Goal: Task Accomplishment & Management: Complete application form

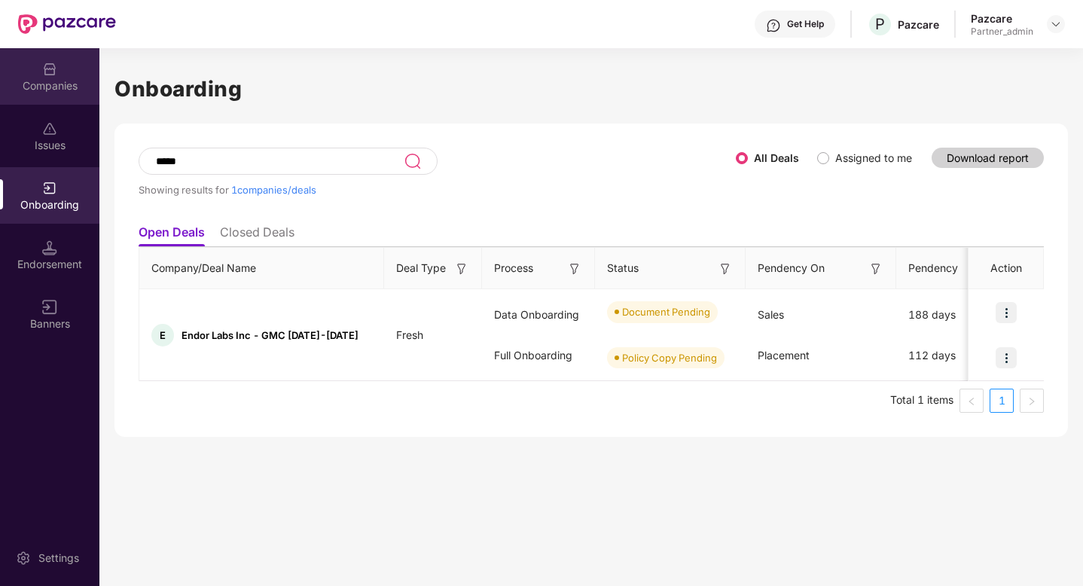
click at [69, 81] on div "Companies" at bounding box center [49, 85] width 99 height 15
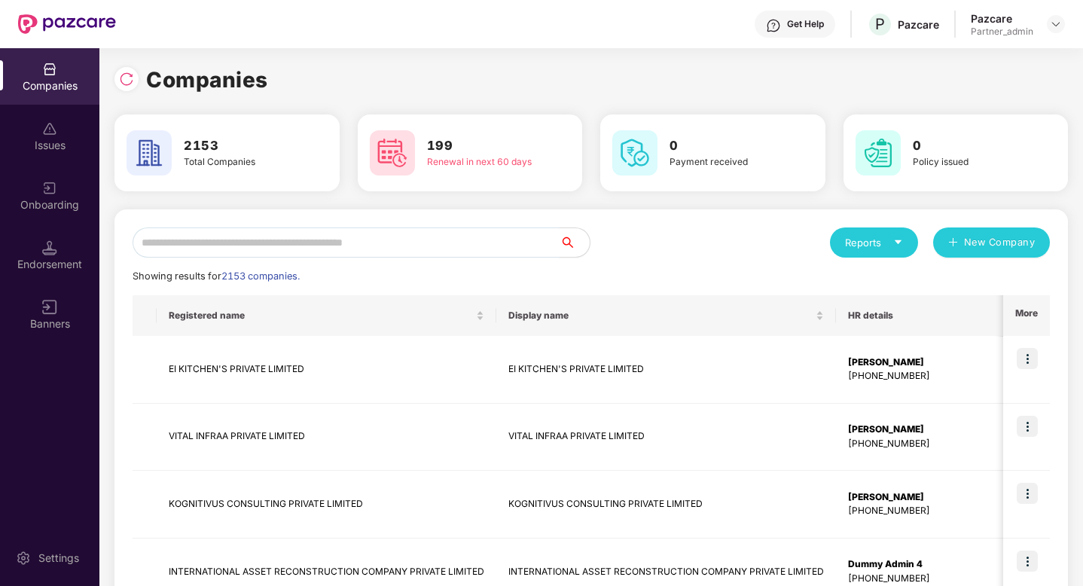
click at [301, 245] on input "text" at bounding box center [346, 242] width 427 height 30
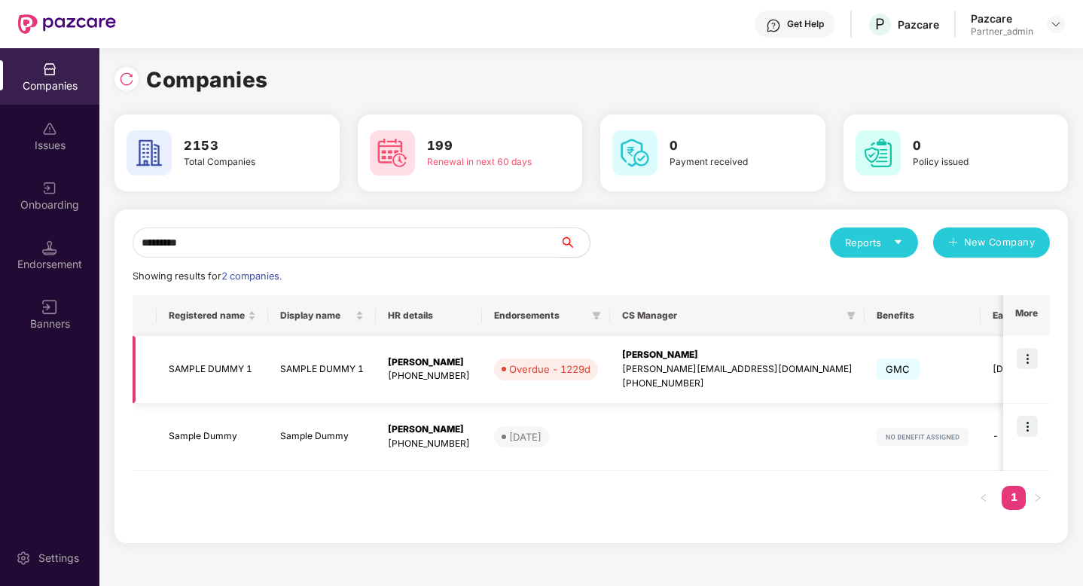
type input "*********"
click at [1019, 361] on img at bounding box center [1026, 358] width 21 height 21
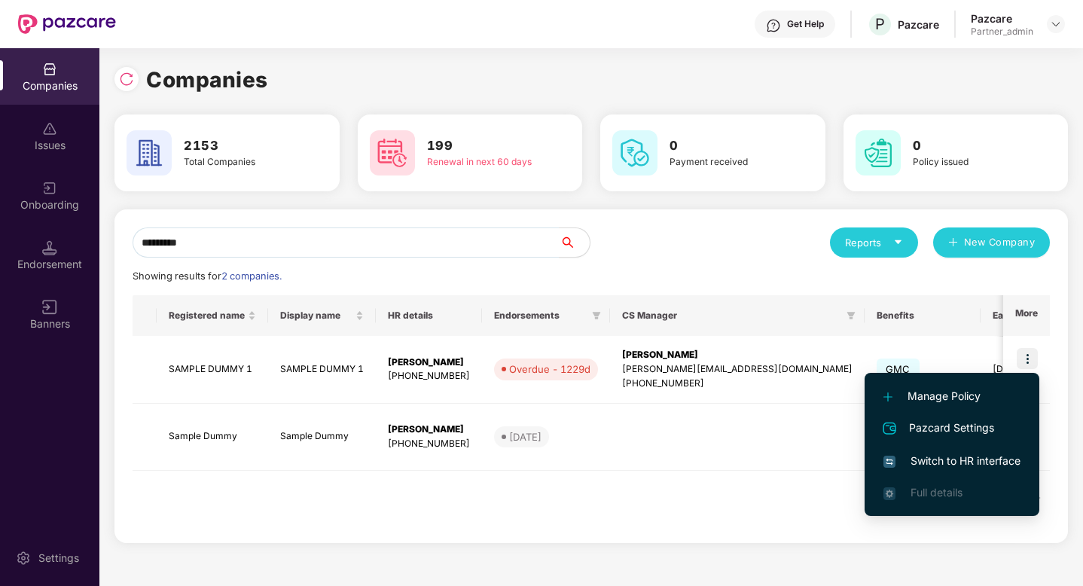
click at [975, 456] on span "Switch to HR interface" at bounding box center [951, 460] width 137 height 17
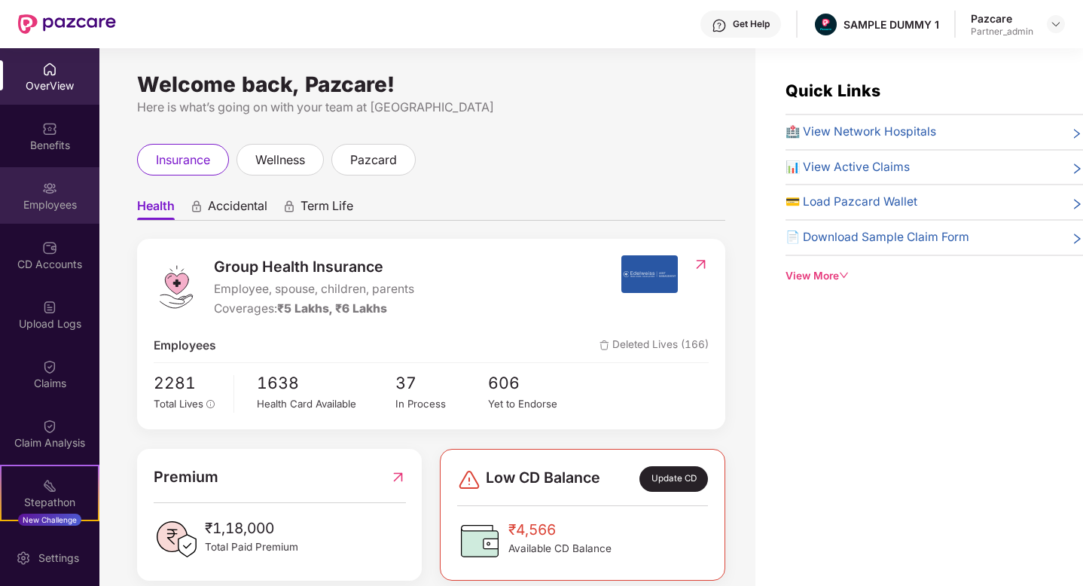
click at [67, 194] on div "Employees" at bounding box center [49, 195] width 99 height 56
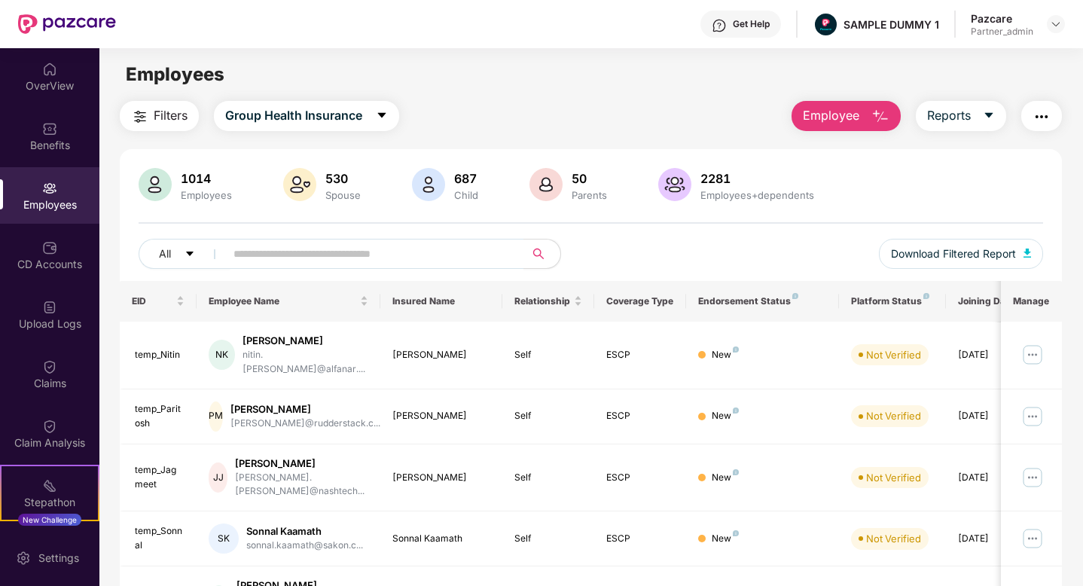
click at [831, 110] on span "Employee" at bounding box center [831, 115] width 56 height 19
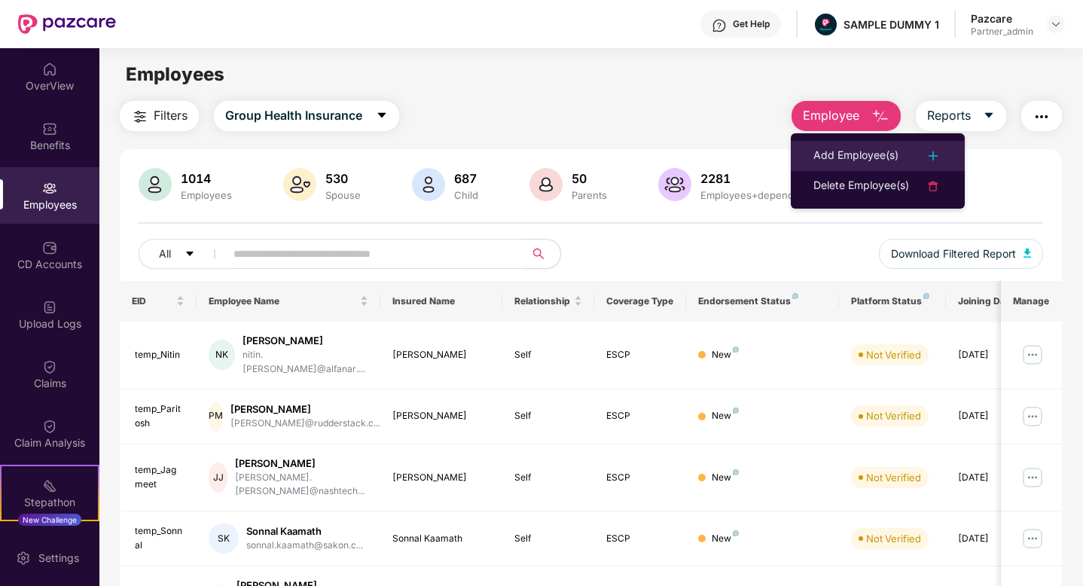
click at [839, 158] on div "Add Employee(s)" at bounding box center [855, 156] width 85 height 18
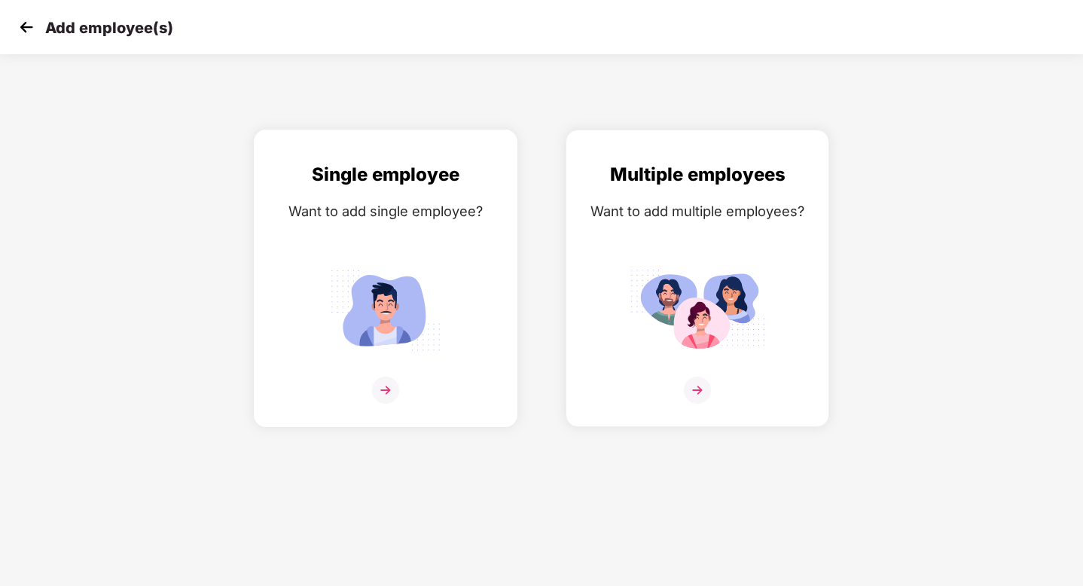
click at [449, 242] on div "Single employee Want to add single employee?" at bounding box center [386, 291] width 232 height 262
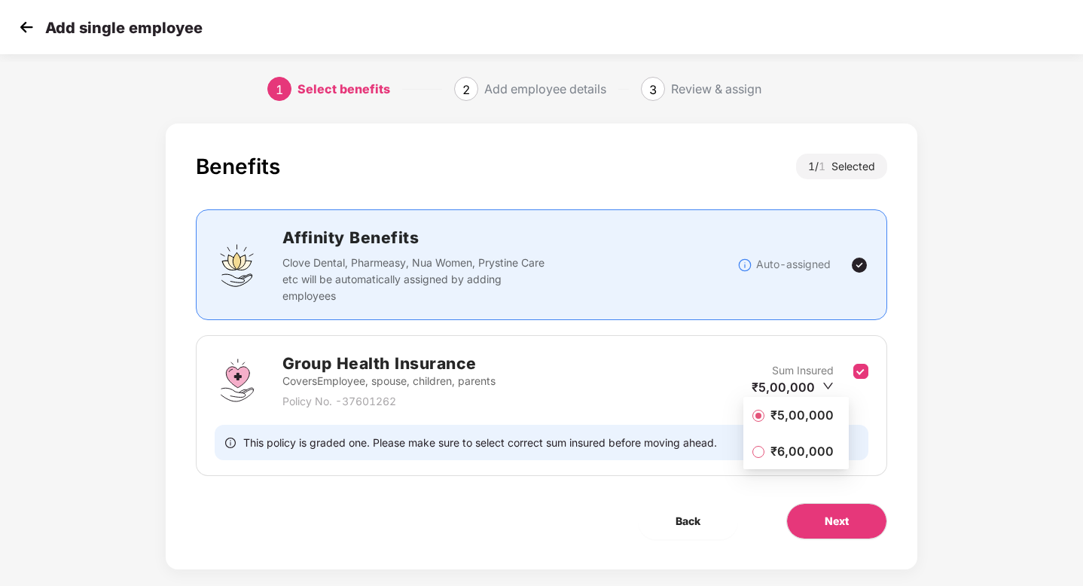
click at [826, 416] on span "₹5,00,000" at bounding box center [801, 415] width 75 height 17
click at [837, 510] on button "Next" at bounding box center [836, 521] width 101 height 36
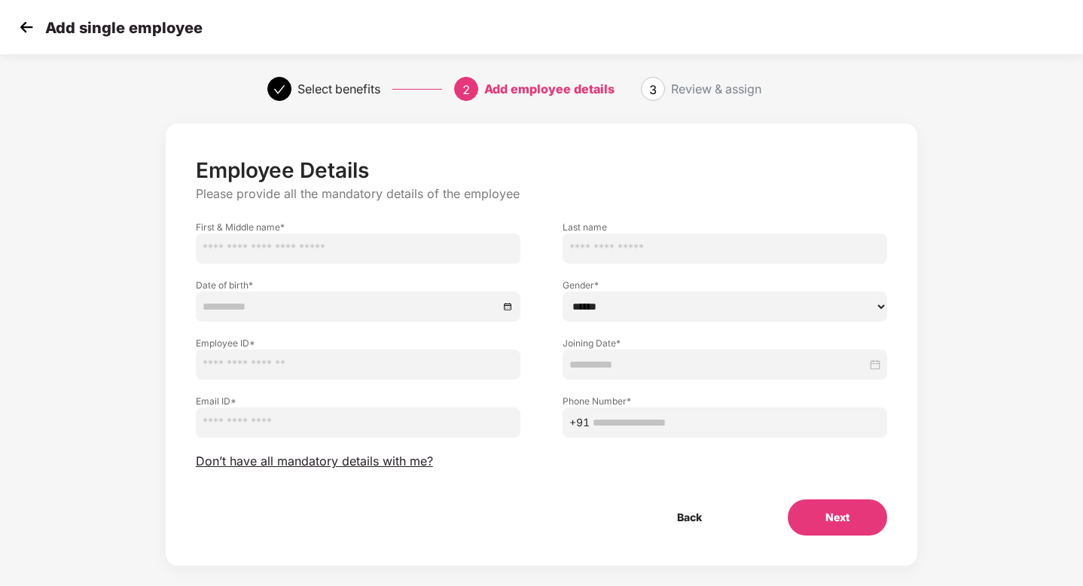
click at [681, 377] on div at bounding box center [724, 364] width 325 height 30
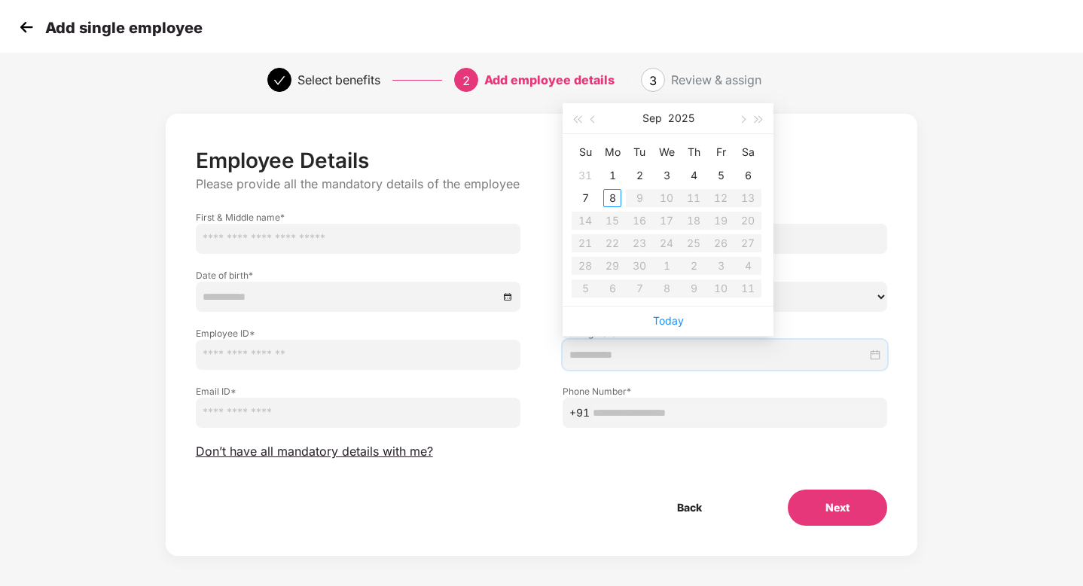
scroll to position [17, 0]
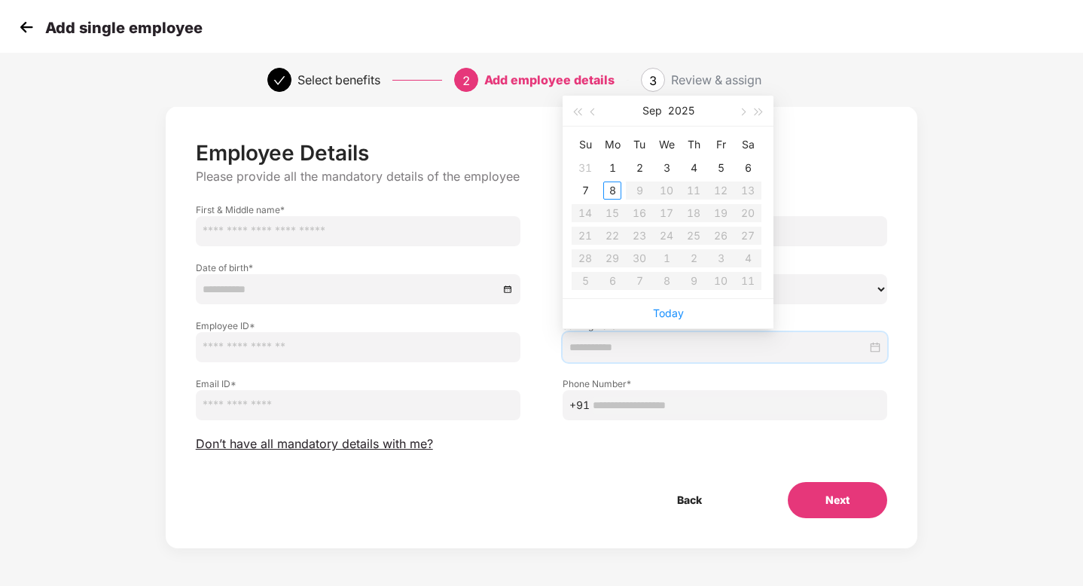
type input "**********"
click at [746, 109] on button "button" at bounding box center [741, 111] width 17 height 30
click at [746, 116] on button "button" at bounding box center [741, 111] width 17 height 30
click at [26, 20] on img at bounding box center [26, 27] width 23 height 23
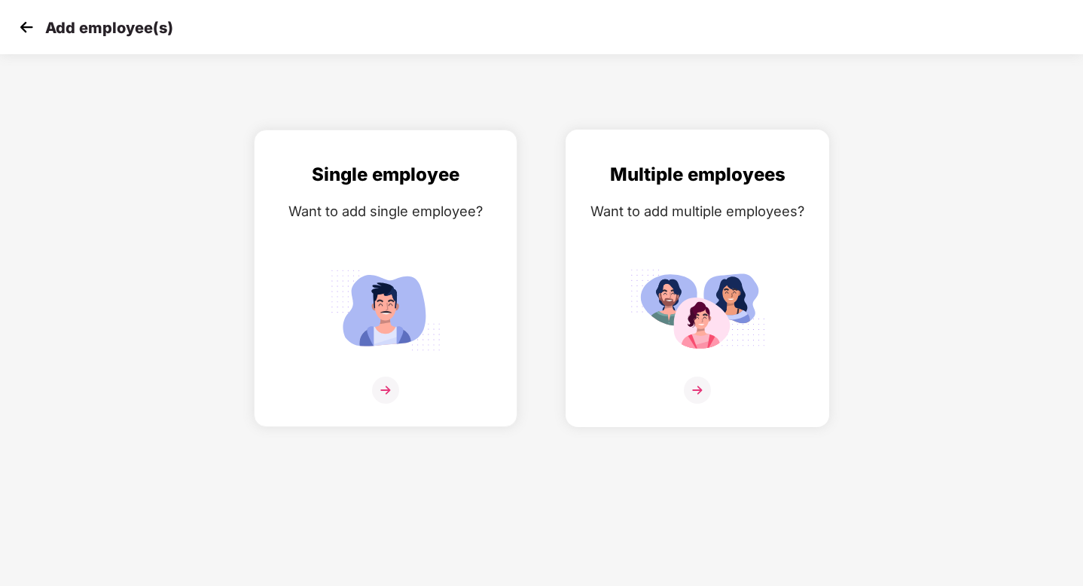
click at [728, 240] on div "Multiple employees Want to add multiple employees?" at bounding box center [697, 291] width 232 height 262
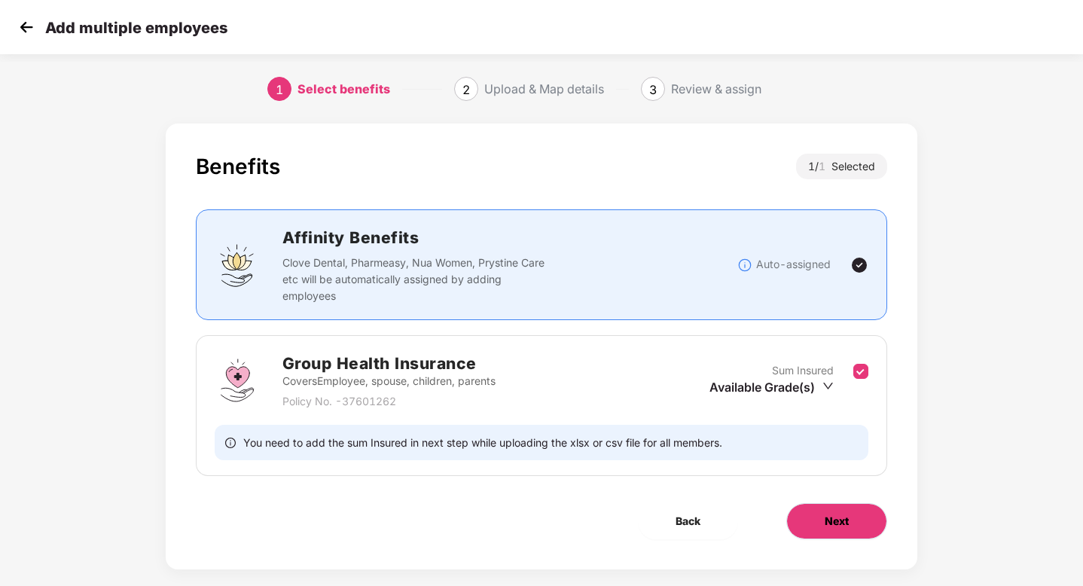
click at [849, 531] on button "Next" at bounding box center [836, 521] width 101 height 36
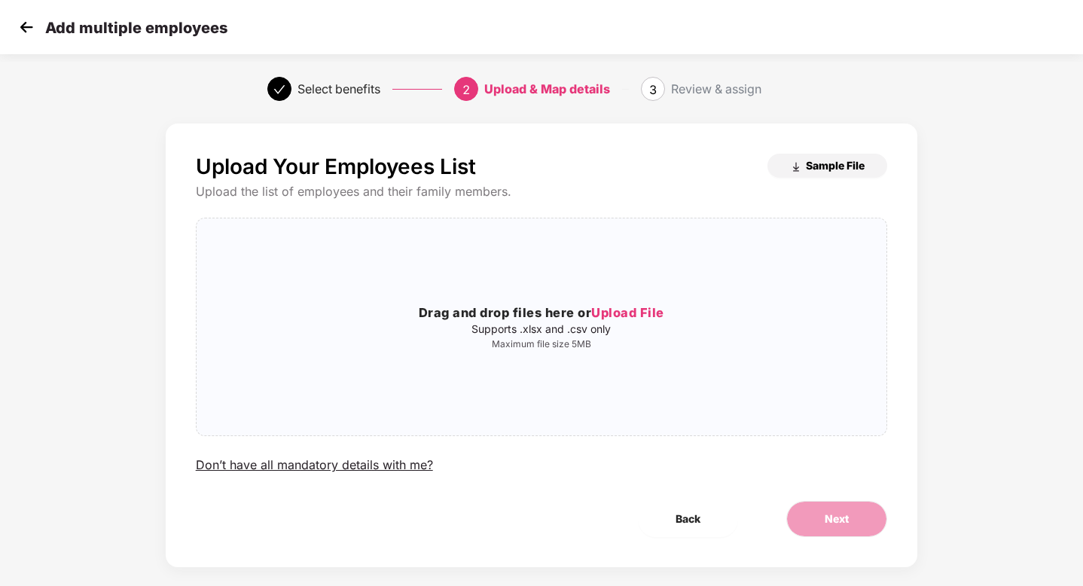
click at [827, 160] on span "Sample File" at bounding box center [835, 165] width 59 height 14
click at [802, 0] on div "Add multiple employees" at bounding box center [541, 27] width 1083 height 54
